Goal: Transaction & Acquisition: Purchase product/service

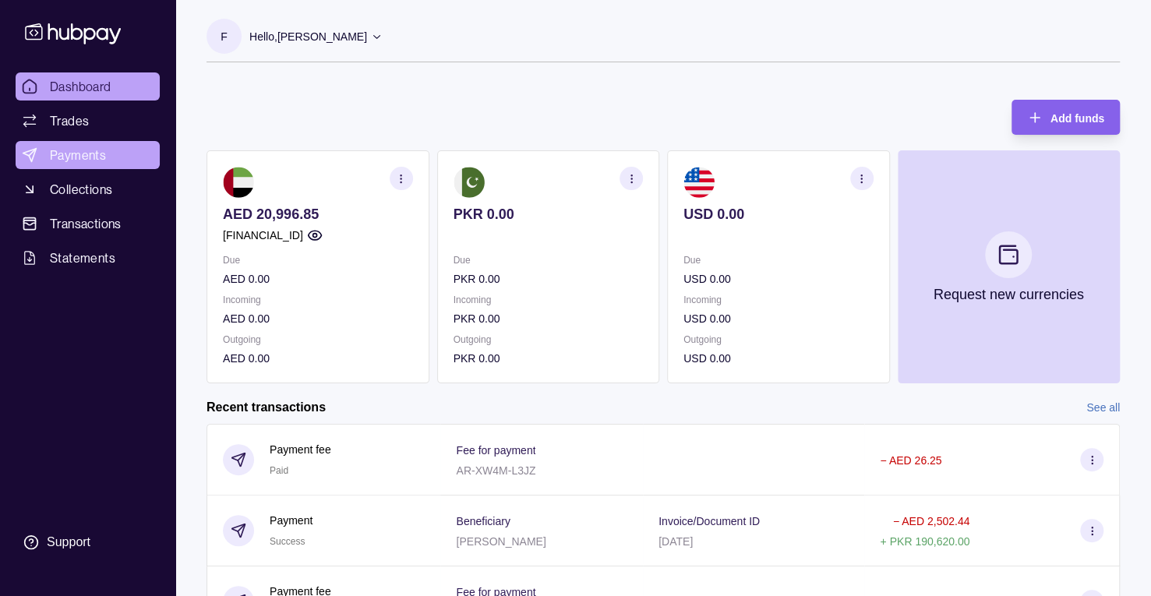
click at [112, 149] on link "Payments" at bounding box center [88, 155] width 144 height 28
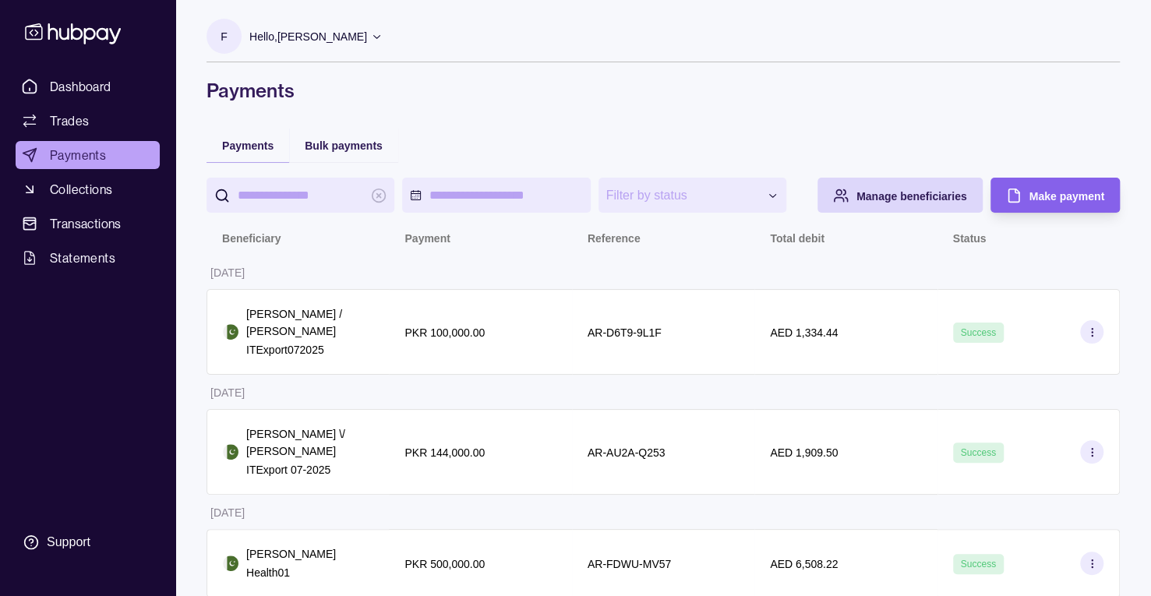
click at [362, 157] on div "Bulk payments" at bounding box center [343, 145] width 109 height 34
click at [363, 150] on span "Bulk payments" at bounding box center [344, 145] width 78 height 12
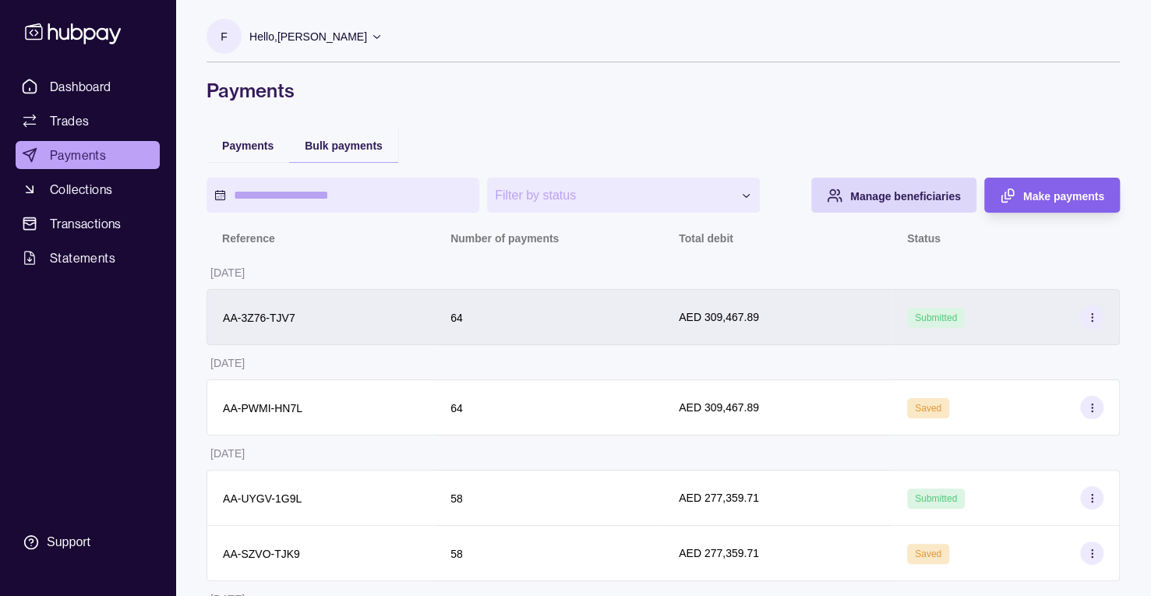
click at [801, 324] on div "AED 309,467.89" at bounding box center [777, 317] width 197 height 17
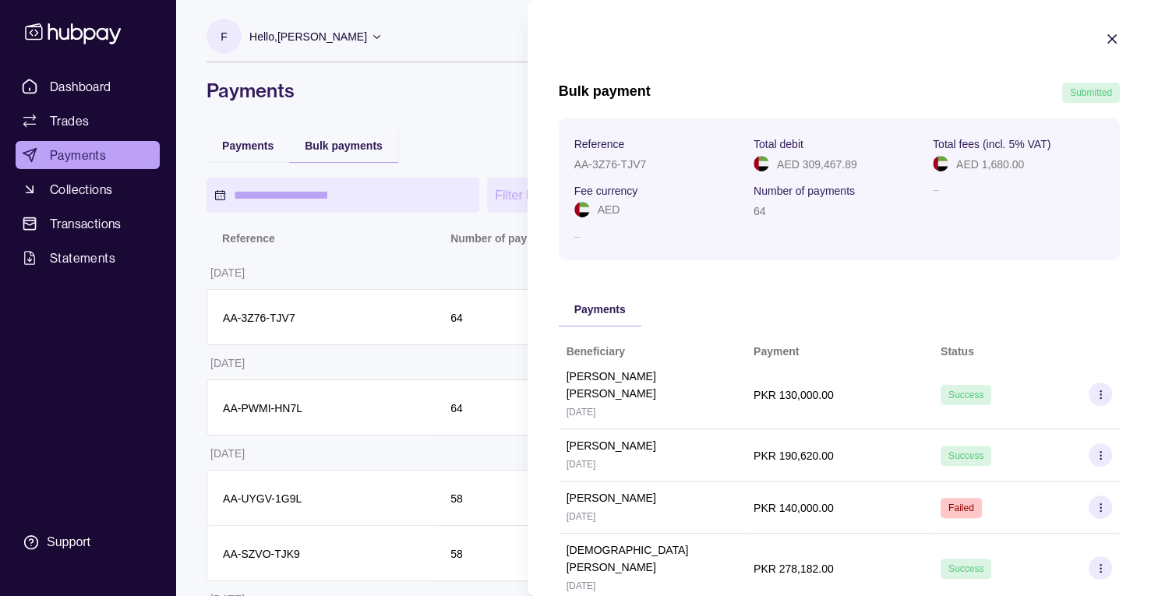
scroll to position [259, 0]
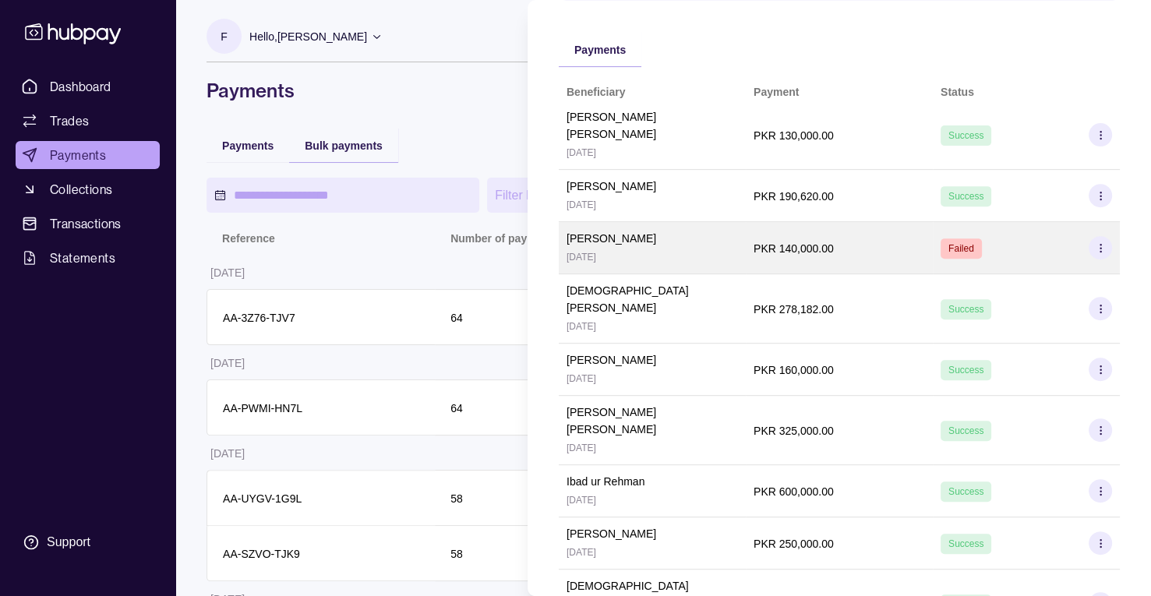
click at [1095, 242] on icon at bounding box center [1101, 248] width 12 height 12
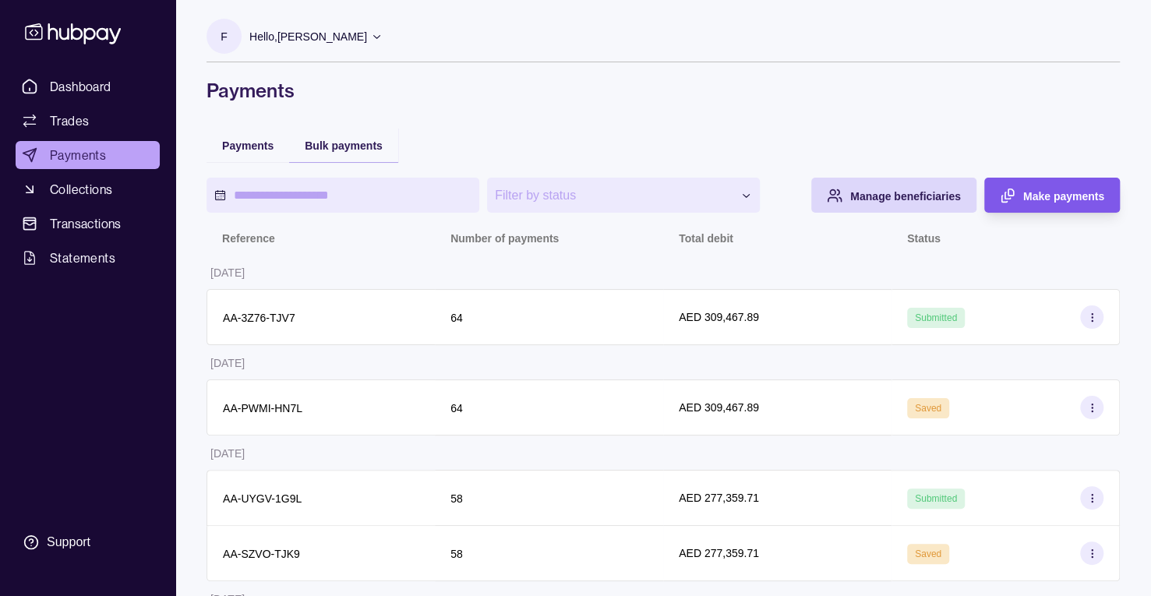
click at [1010, 195] on icon "button" at bounding box center [1010, 192] width 5 height 6
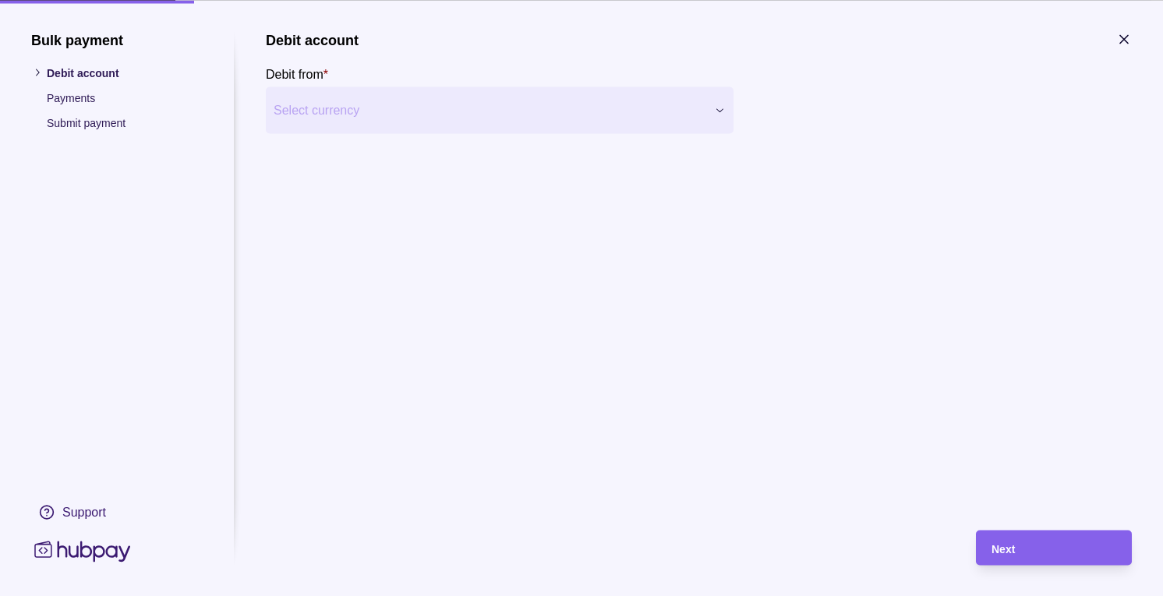
click at [1027, 547] on div "Next" at bounding box center [1053, 547] width 125 height 19
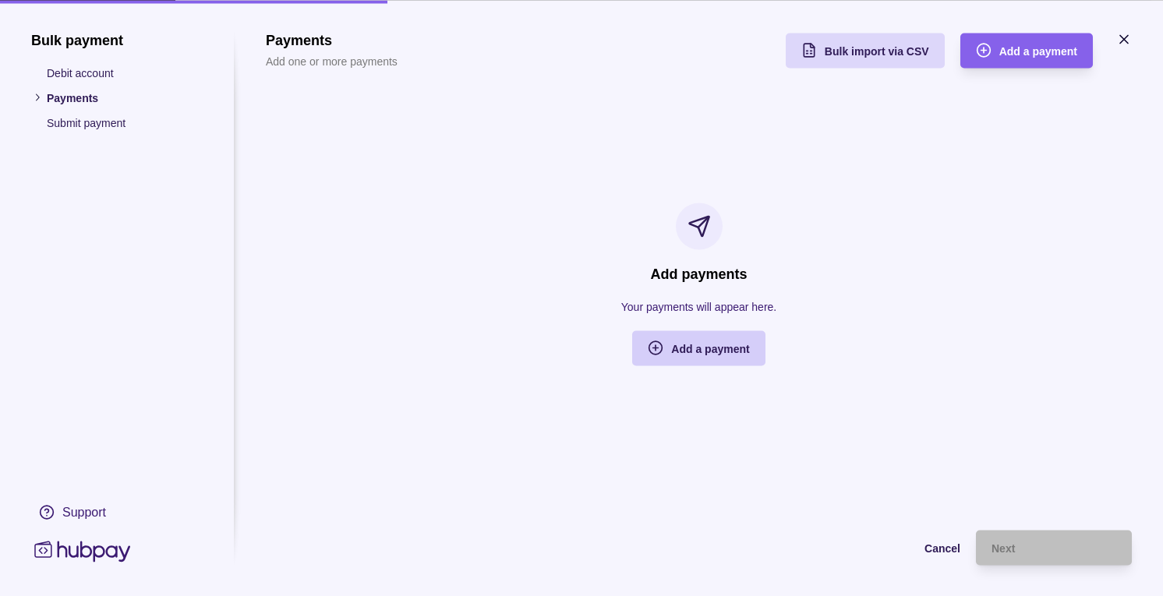
click at [725, 356] on div "Add a payment" at bounding box center [710, 348] width 78 height 19
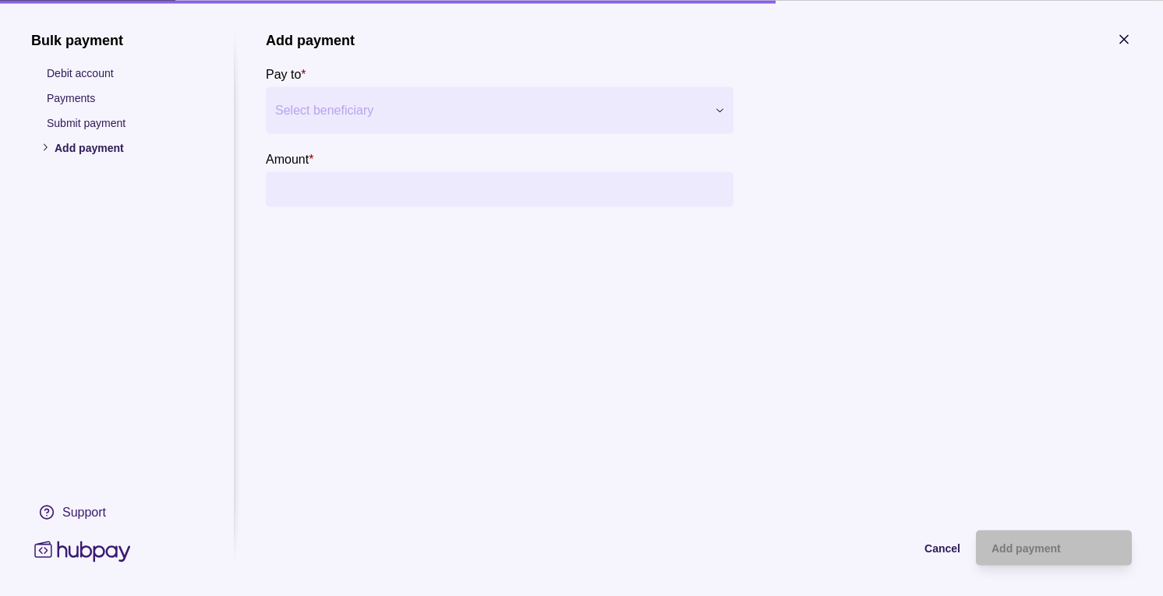
click at [374, 118] on div at bounding box center [489, 110] width 429 height 22
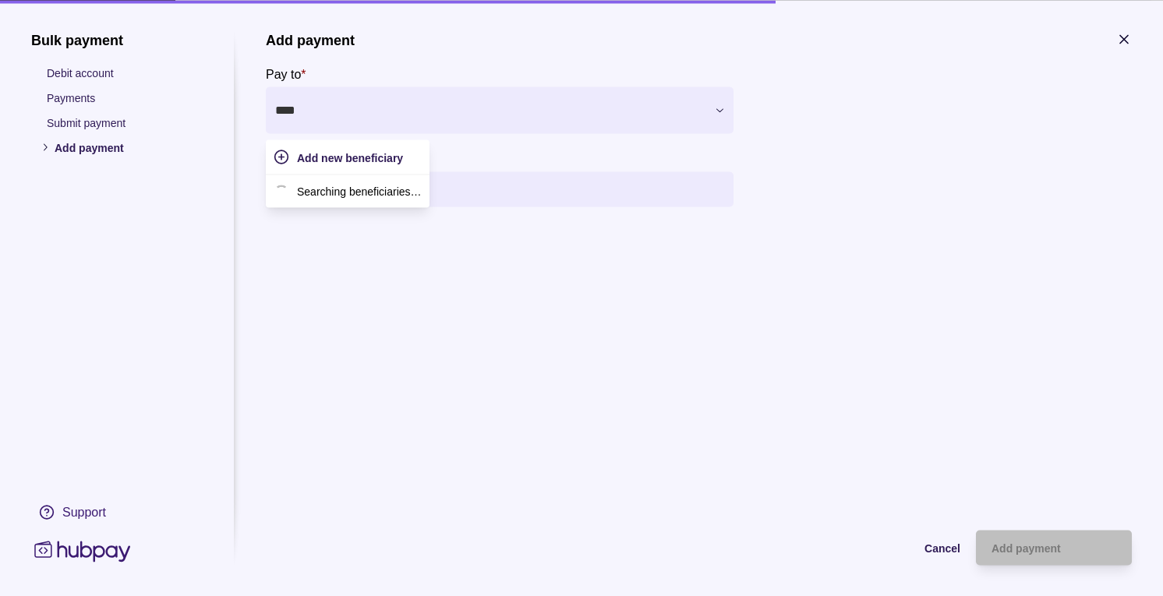
type input "*****"
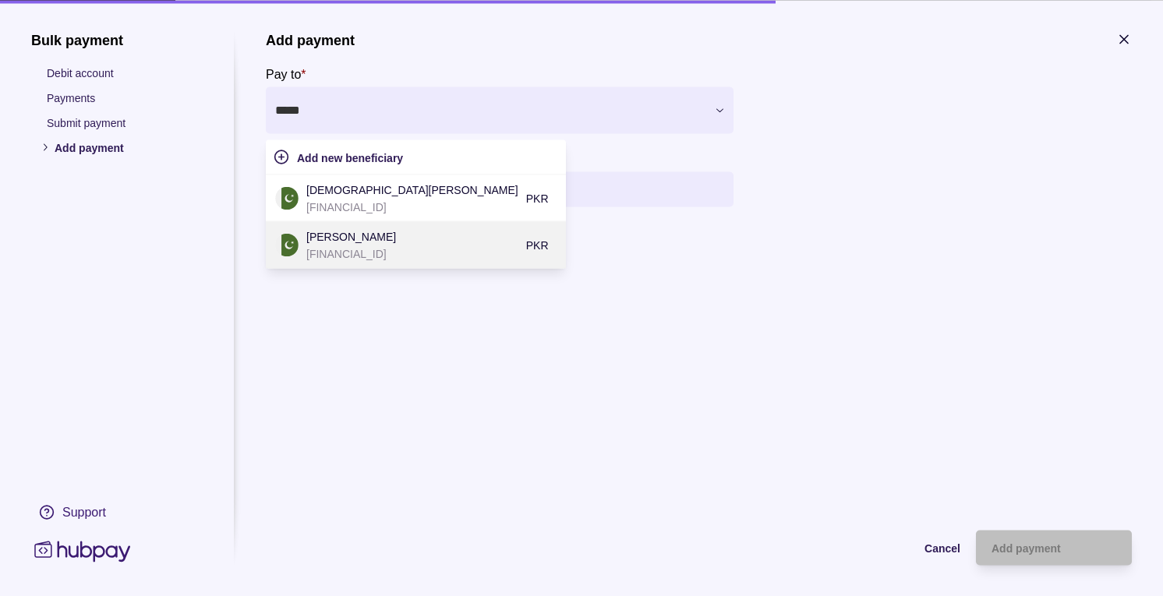
click at [407, 241] on p "[PERSON_NAME]" at bounding box center [412, 236] width 212 height 17
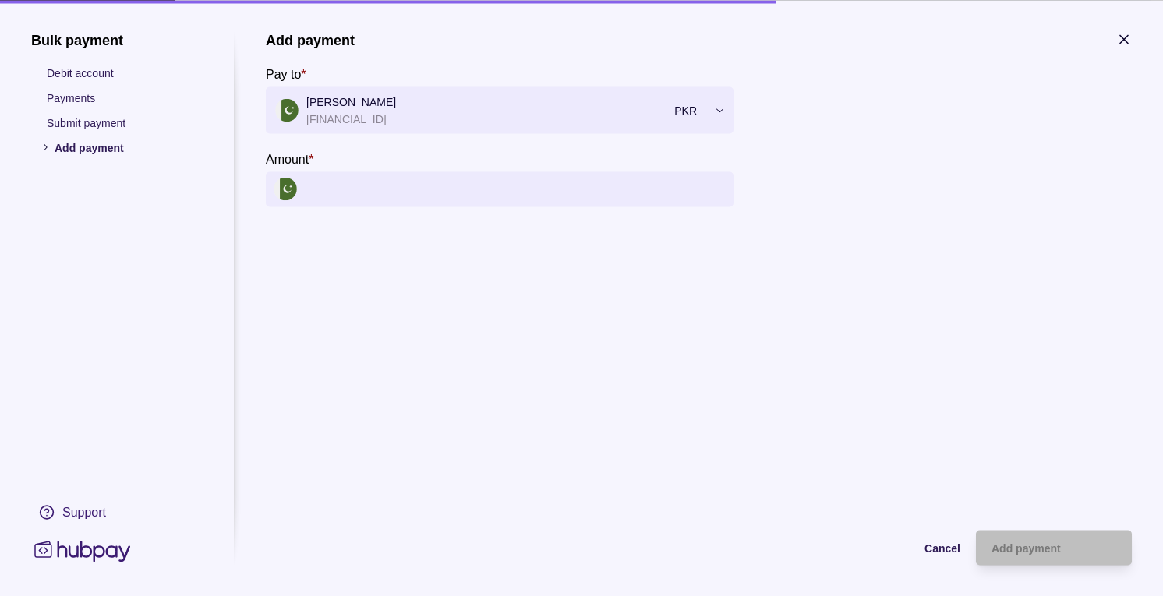
click at [402, 191] on input "Amount *" at bounding box center [515, 188] width 421 height 35
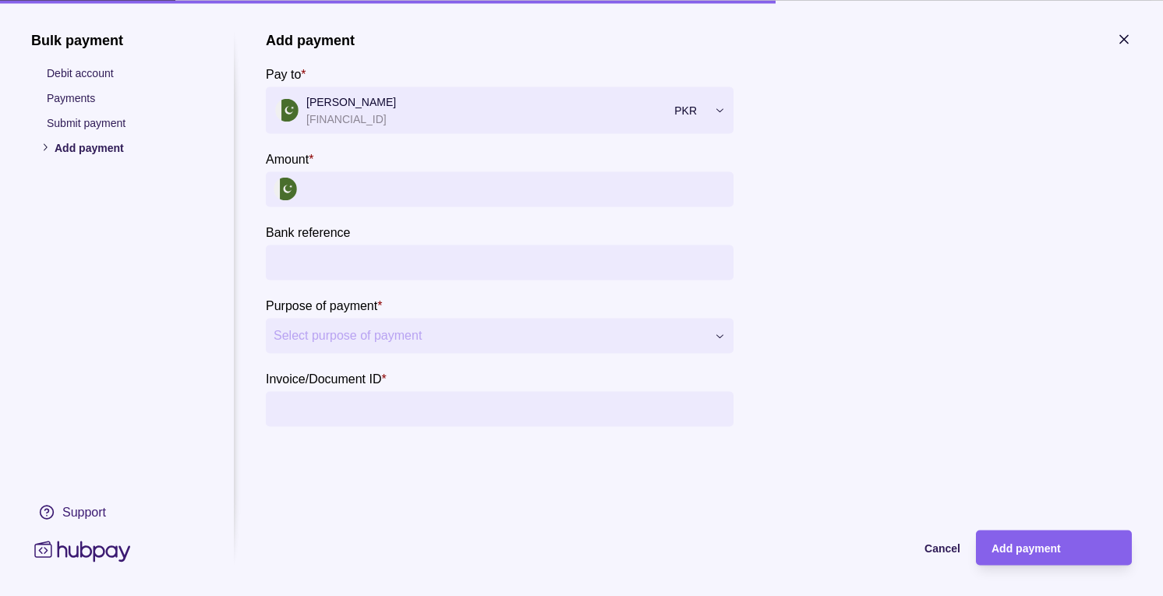
click at [407, 189] on input "Amount *" at bounding box center [515, 188] width 421 height 35
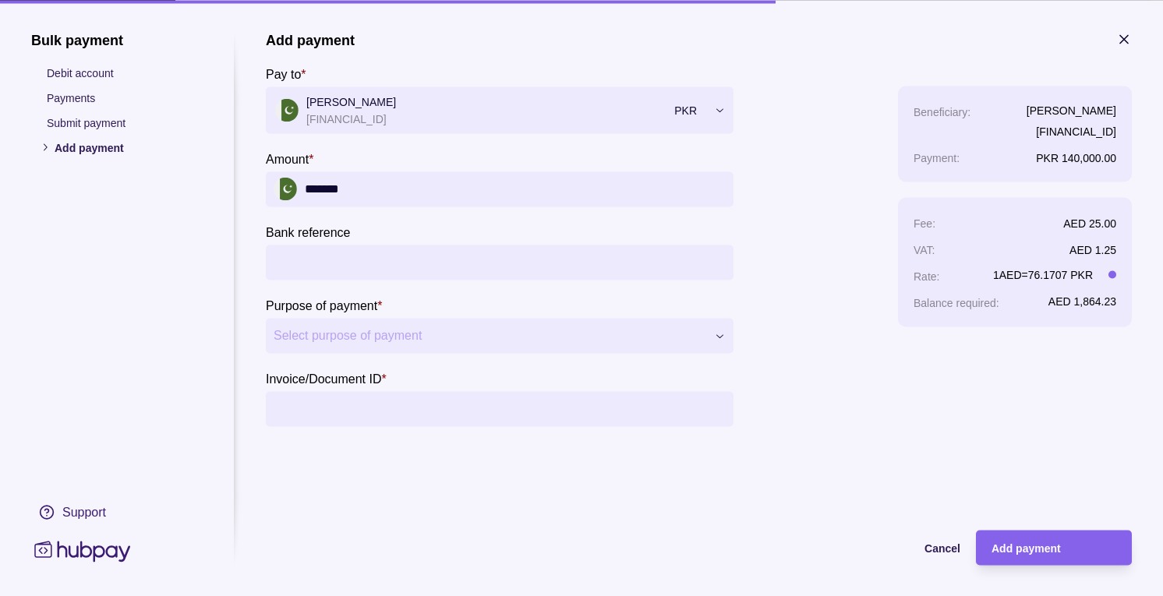
type input "*******"
type input "**********"
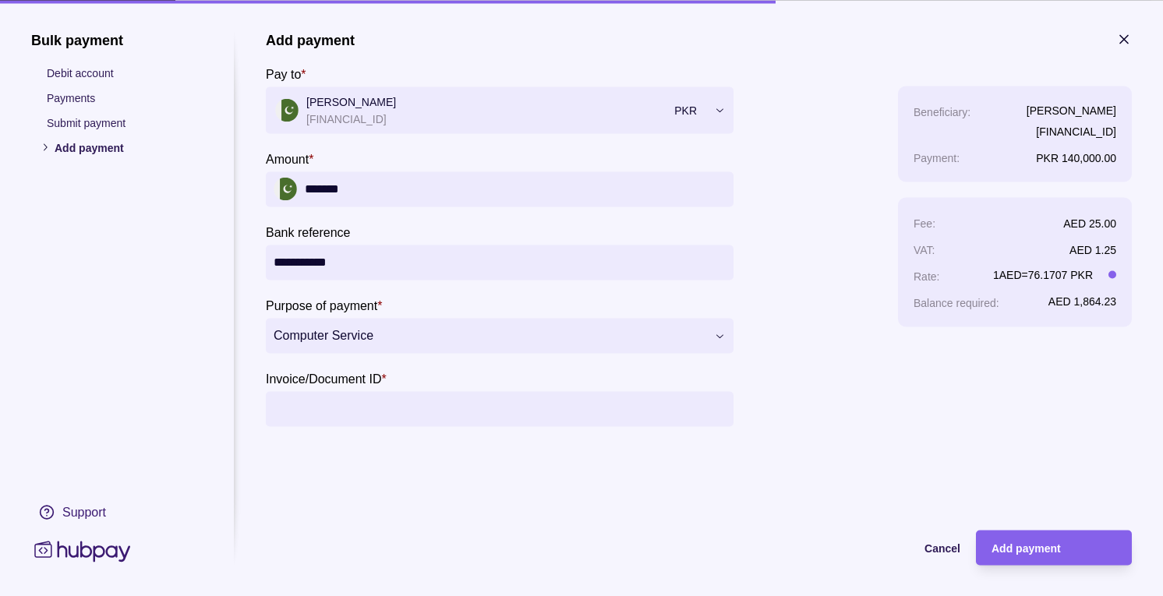
click at [410, 401] on input "Invoice/Document ID *" at bounding box center [499, 408] width 452 height 35
type input "*"
type input "*********"
click at [1007, 535] on div "Add payment" at bounding box center [1042, 547] width 148 height 35
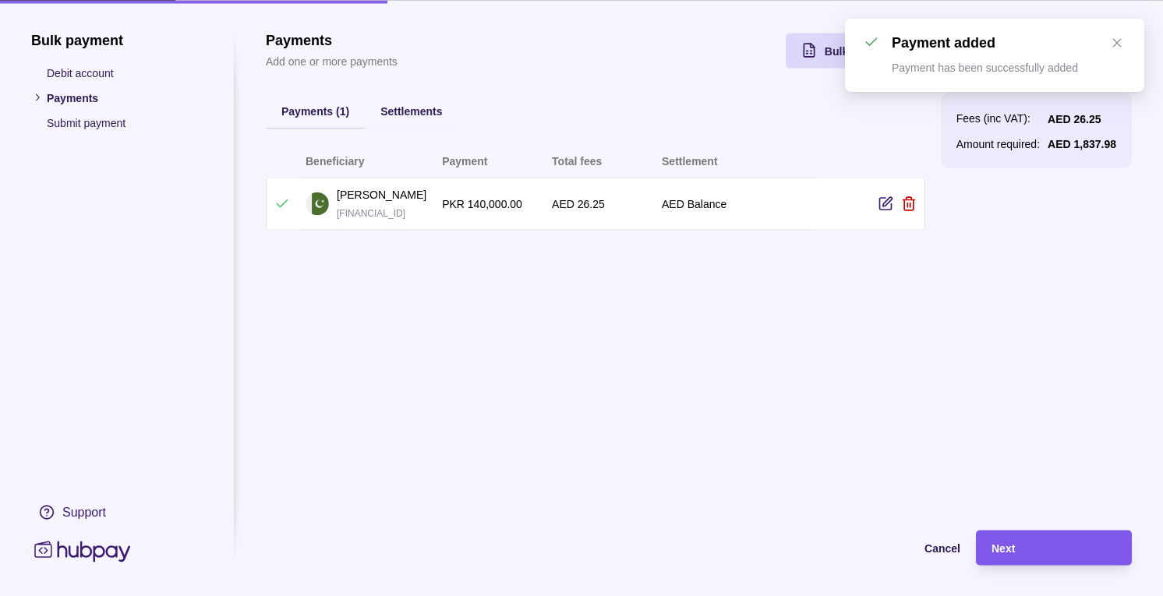
click at [999, 542] on span "Next" at bounding box center [1002, 548] width 23 height 12
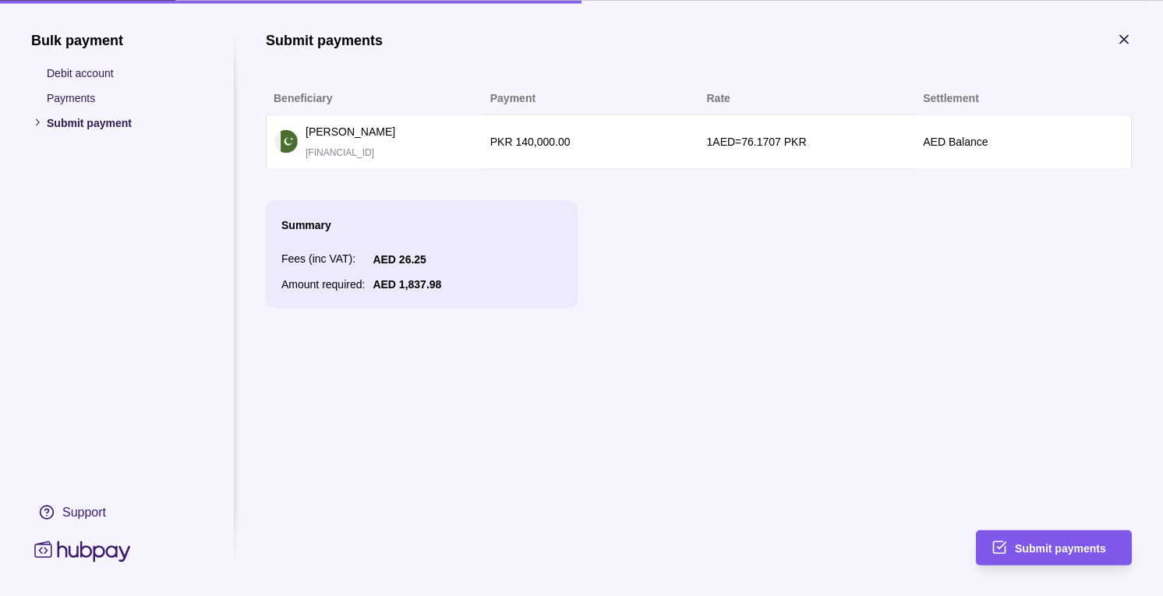
click at [1014, 560] on div "Submit payments" at bounding box center [1042, 547] width 148 height 35
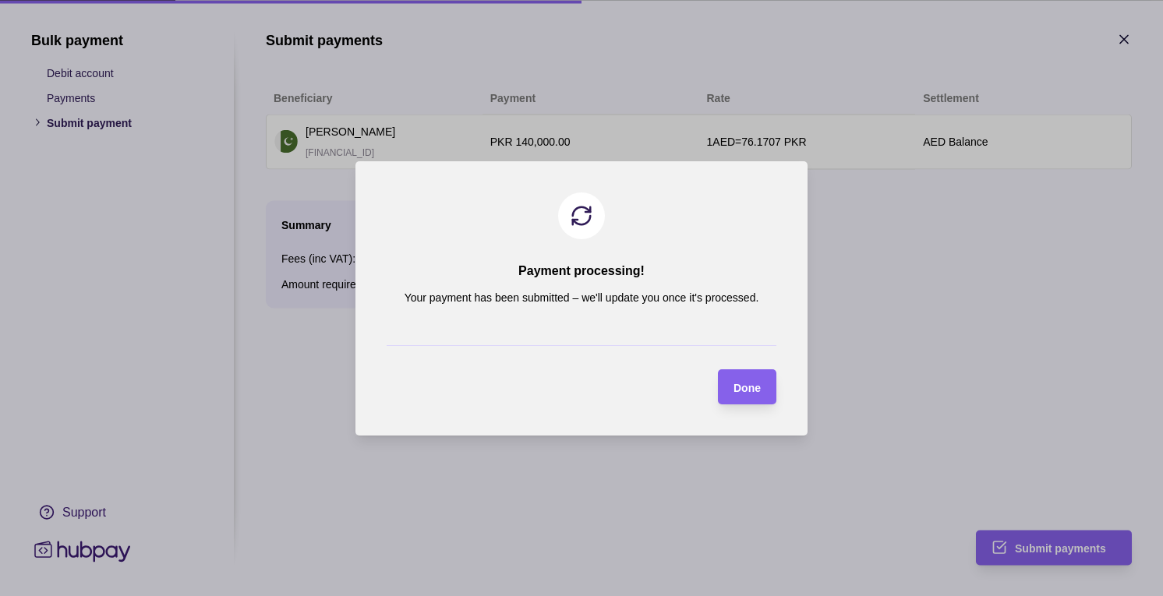
click at [748, 379] on div "Done" at bounding box center [746, 386] width 27 height 19
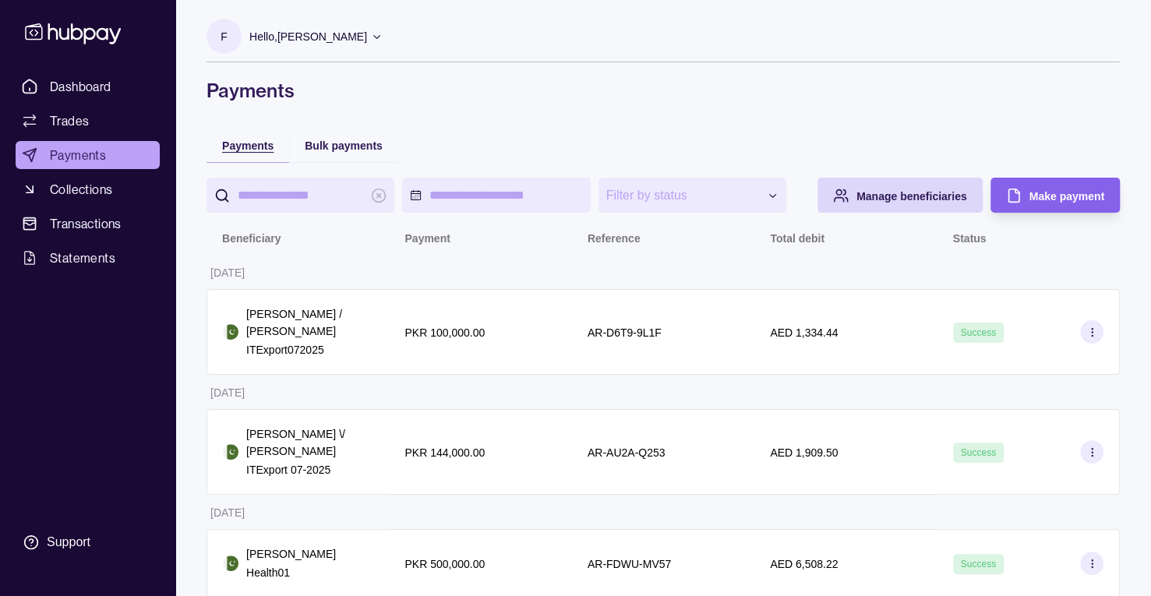
click at [237, 141] on span "Payments" at bounding box center [247, 145] width 51 height 12
click at [104, 188] on span "Collections" at bounding box center [81, 189] width 62 height 19
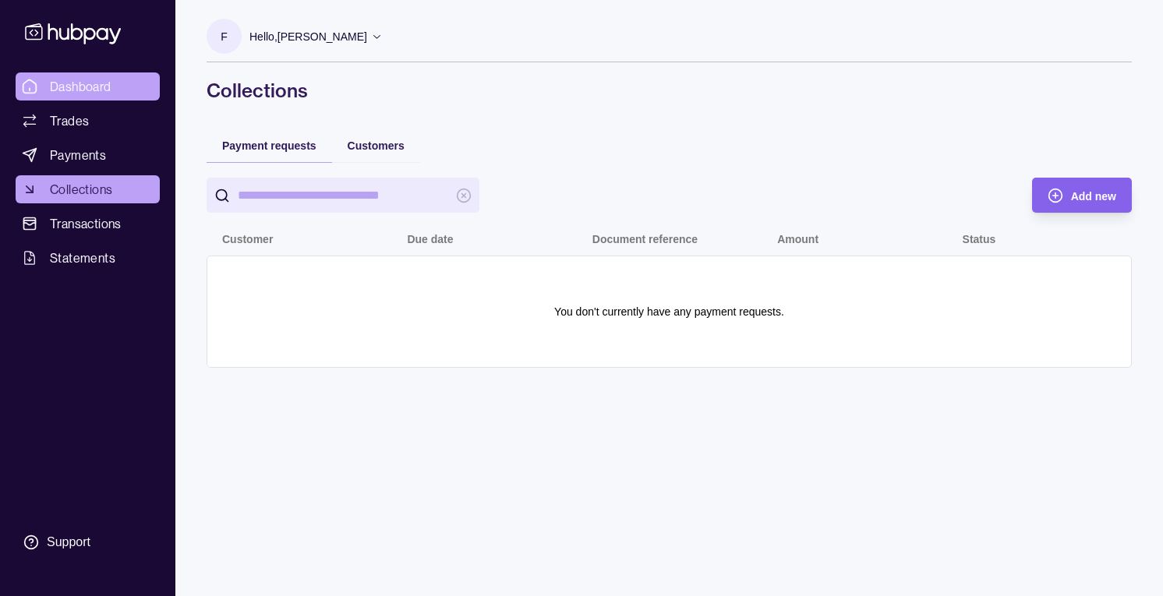
click at [70, 81] on span "Dashboard" at bounding box center [81, 86] width 62 height 19
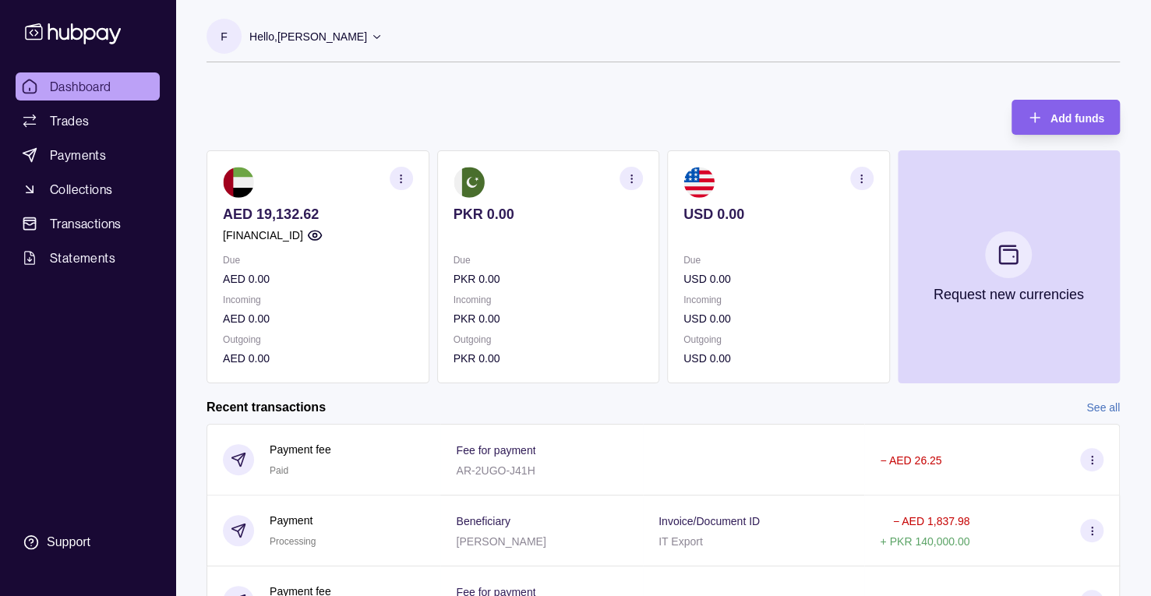
scroll to position [231, 0]
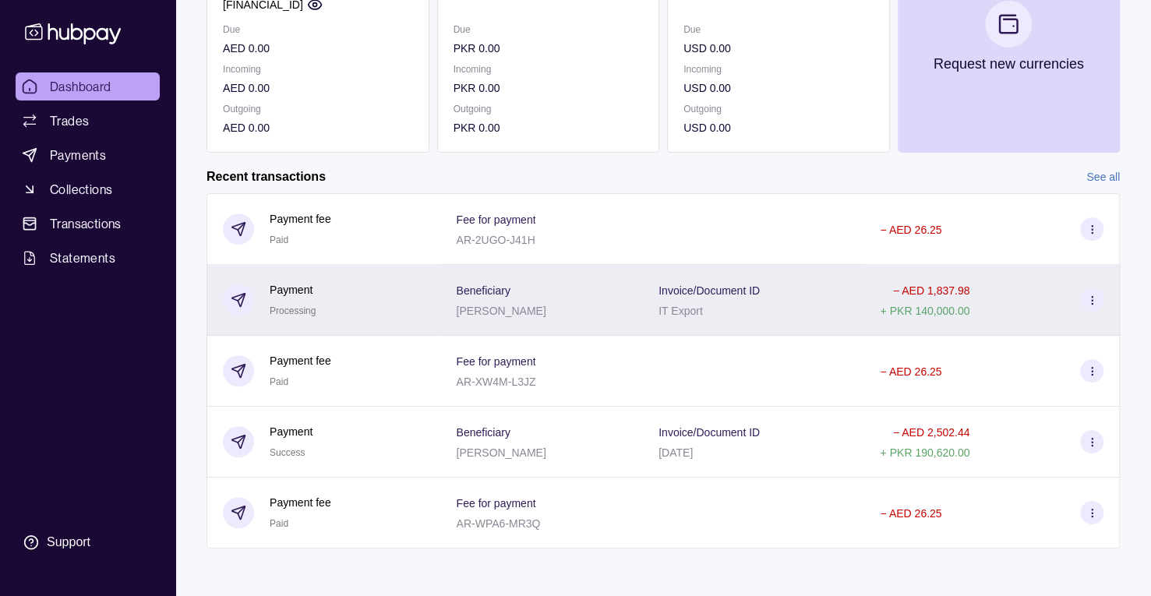
click at [592, 299] on div "Beneficiary [PERSON_NAME]" at bounding box center [541, 300] width 171 height 39
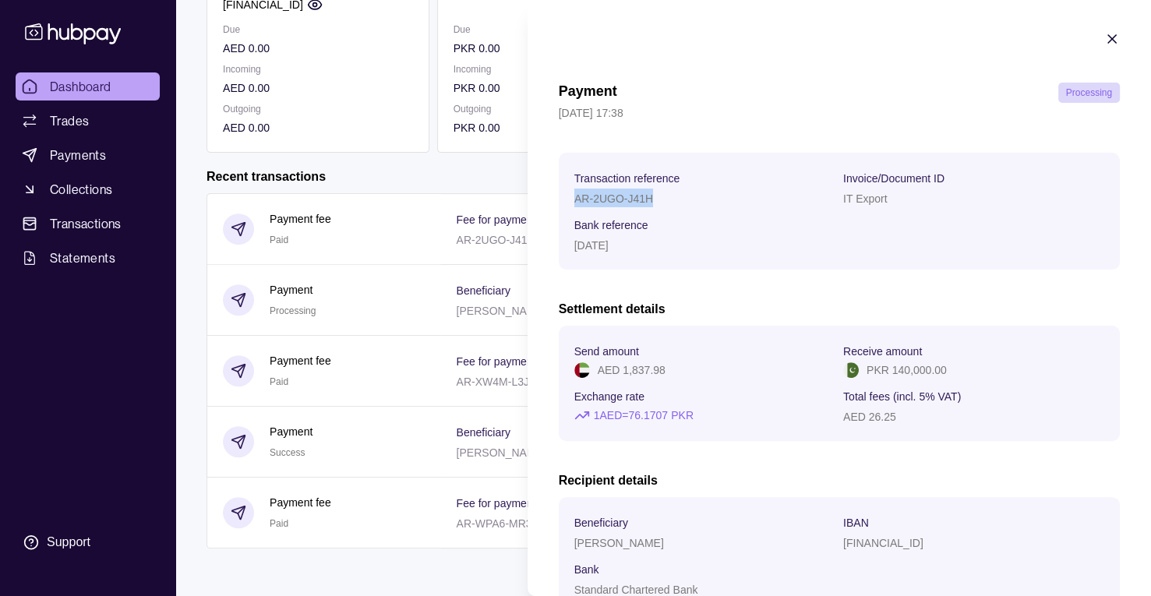
drag, startPoint x: 575, startPoint y: 196, endPoint x: 657, endPoint y: 200, distance: 81.9
click at [657, 200] on section "Transaction reference AR-2UGO-J41H Invoice/Document ID IT Export Bank reference…" at bounding box center [839, 211] width 561 height 117
copy p "AR-2UGO-J41H"
click at [402, 175] on html "Dashboard Trades Payments Collections Transactions Statements Support F Hello, …" at bounding box center [575, 183] width 1151 height 829
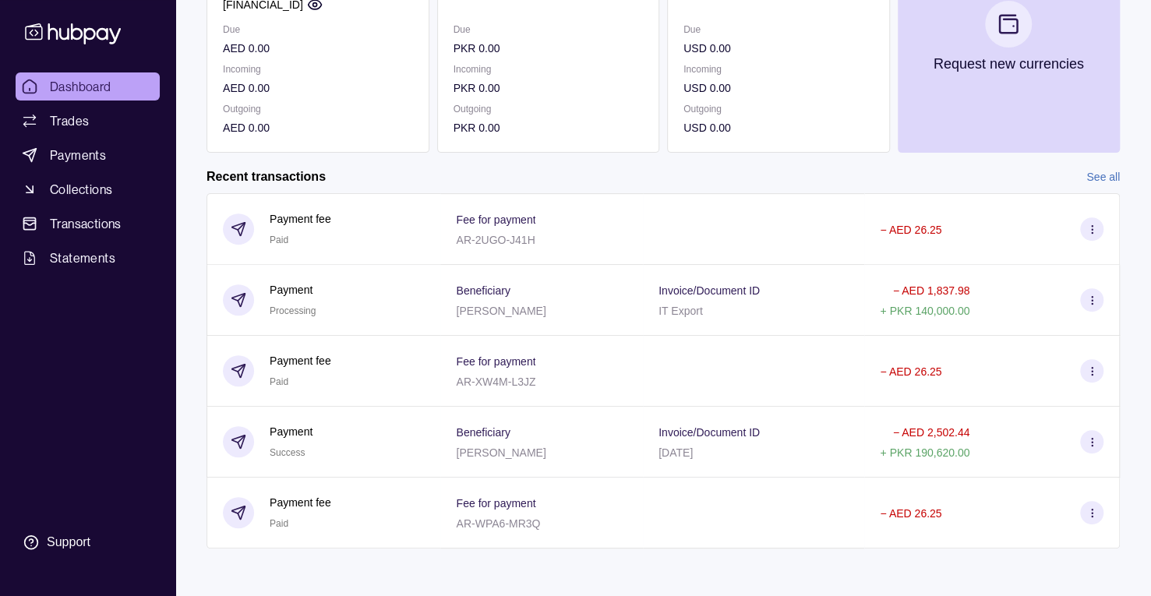
click at [95, 84] on span "Dashboard" at bounding box center [81, 86] width 62 height 19
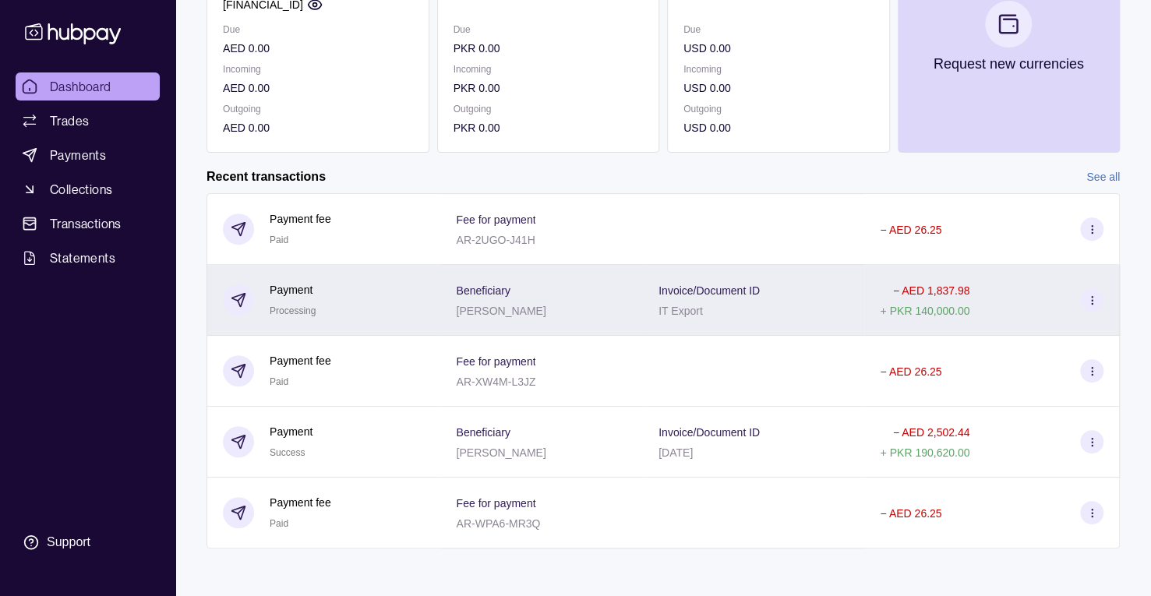
click at [827, 298] on div "Invoice/Document ID IT Export" at bounding box center [753, 300] width 190 height 39
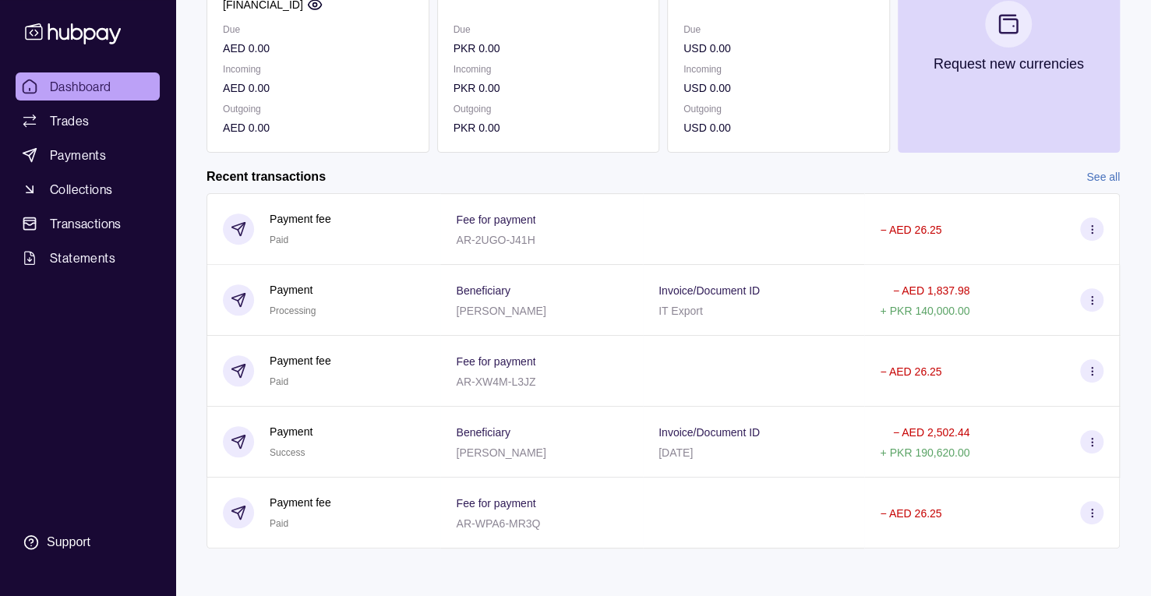
click at [115, 96] on html "Dashboard Trades Payments Collections Transactions Statements Support F Hello, …" at bounding box center [575, 183] width 1151 height 829
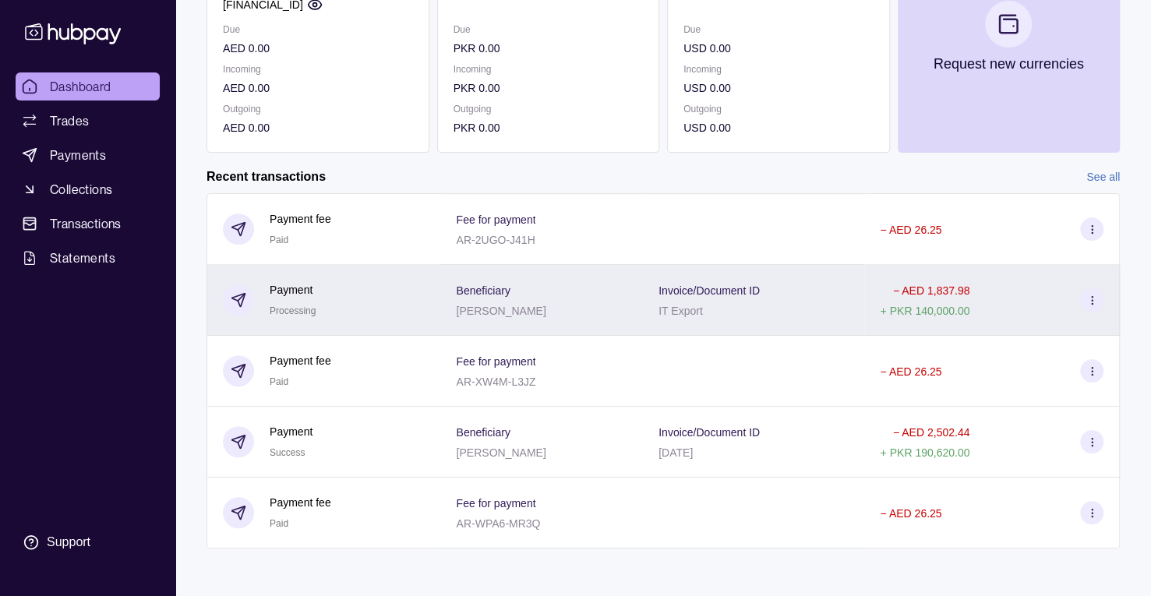
click at [623, 291] on div "Beneficiary [PERSON_NAME]" at bounding box center [541, 300] width 171 height 39
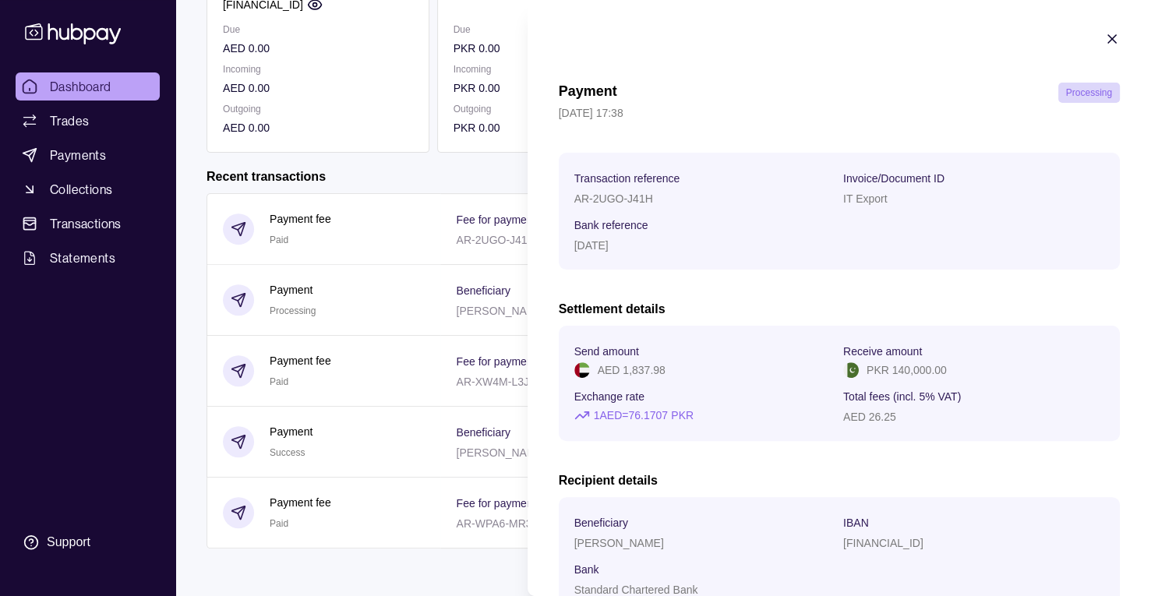
click at [1108, 41] on icon "button" at bounding box center [1112, 39] width 8 height 8
